Goal: Transaction & Acquisition: Purchase product/service

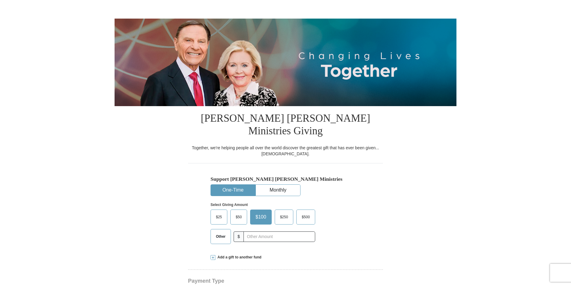
select select "GA"
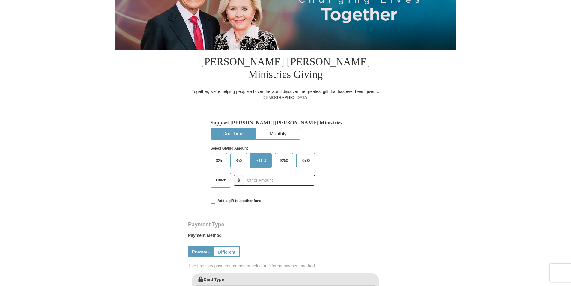
scroll to position [90, 0]
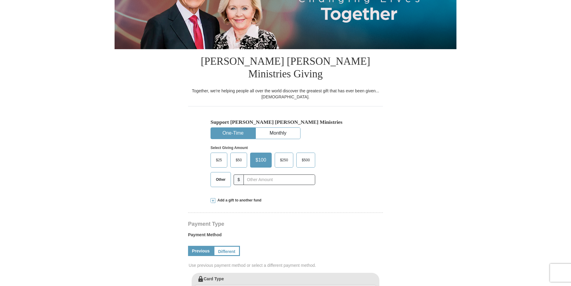
click at [223, 175] on span "Other" at bounding box center [221, 179] width 16 height 9
click at [0, 0] on input "Other" at bounding box center [0, 0] width 0 height 0
click at [249, 174] on input "text" at bounding box center [279, 179] width 67 height 10
type input "200"
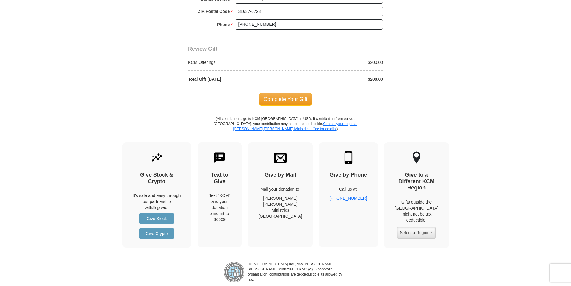
scroll to position [510, 0]
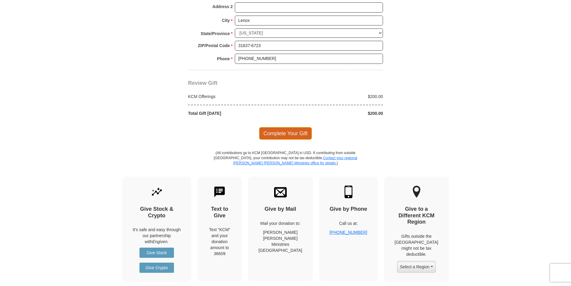
click at [287, 127] on span "Complete Your Gift" at bounding box center [285, 133] width 53 height 13
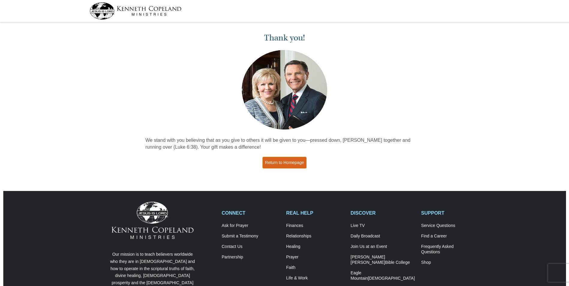
click at [295, 164] on link "Return to Homepage" at bounding box center [284, 163] width 44 height 12
